Goal: Task Accomplishment & Management: Manage account settings

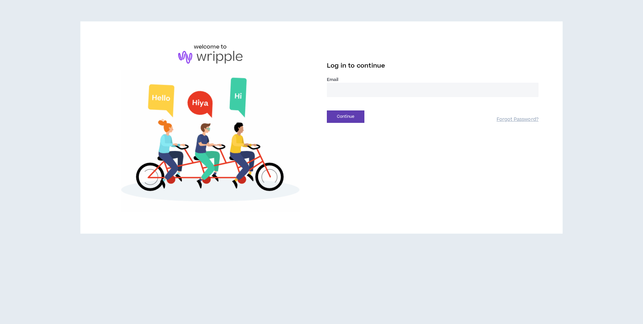
click at [388, 88] on input "email" at bounding box center [433, 90] width 212 height 14
click at [372, 92] on input "email" at bounding box center [433, 90] width 212 height 14
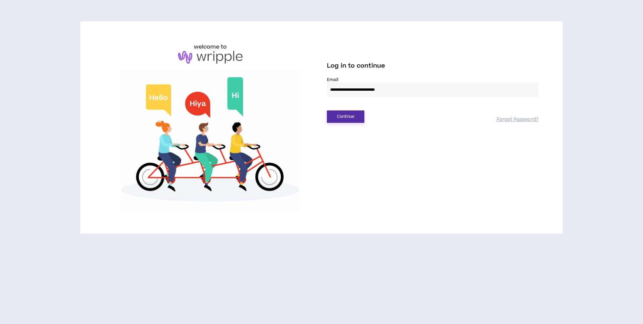
type input "**********"
click at [344, 117] on button "Continue" at bounding box center [345, 116] width 37 height 12
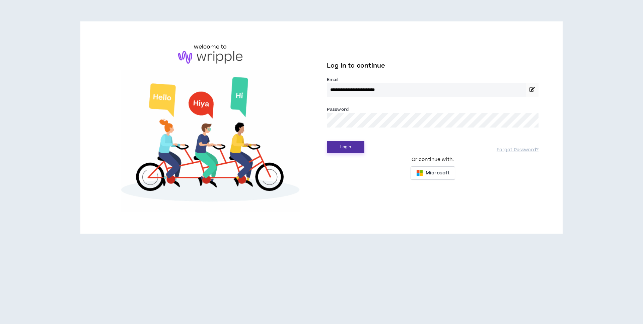
click at [351, 145] on button "Login" at bounding box center [345, 147] width 37 height 12
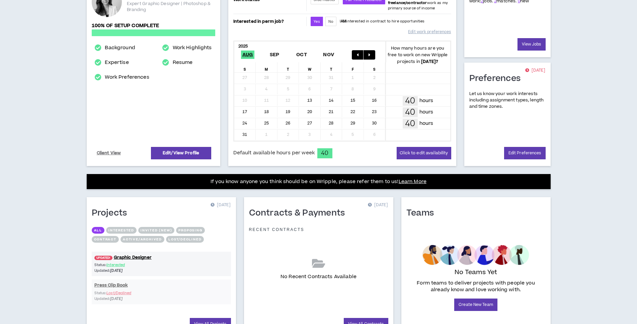
scroll to position [139, 0]
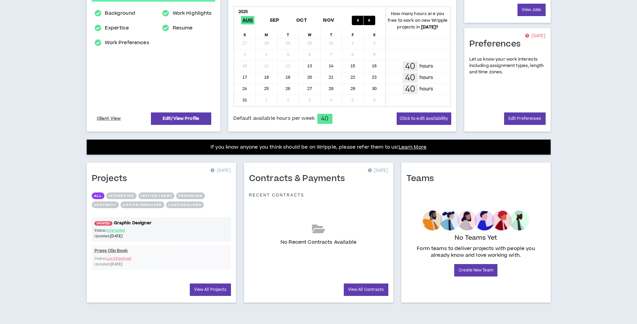
click at [148, 223] on link "UPDATED! Graphic Designer" at bounding box center [161, 223] width 139 height 6
